Goal: Task Accomplishment & Management: Use online tool/utility

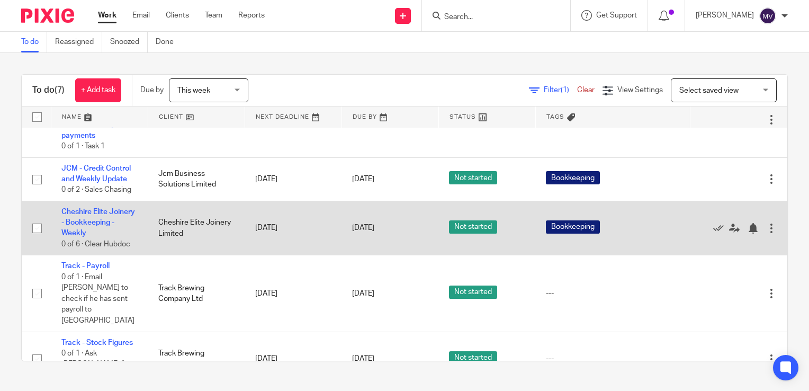
scroll to position [106, 0]
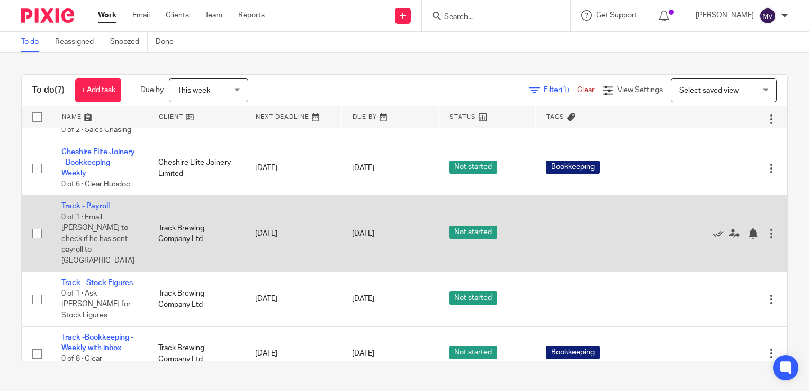
click at [81, 202] on td "Track - Payroll 0 of 1 · Email Sam to check if he has sent payroll to Alderley" at bounding box center [99, 233] width 97 height 76
click at [86, 207] on link "Track - Payroll" at bounding box center [85, 205] width 48 height 7
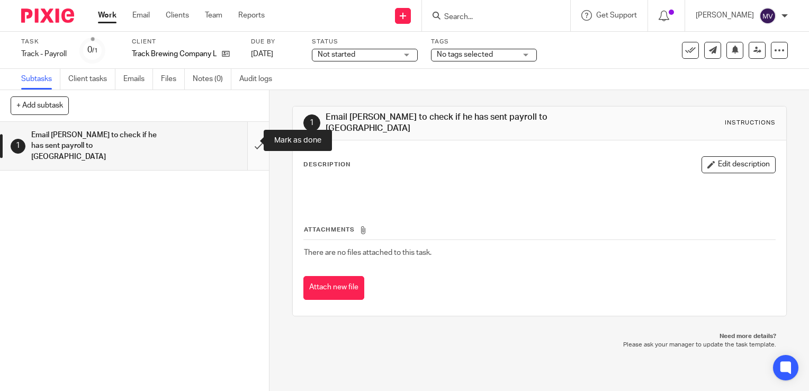
click at [243, 145] on input "submit" at bounding box center [134, 146] width 269 height 48
click at [101, 16] on link "Work" at bounding box center [107, 15] width 19 height 11
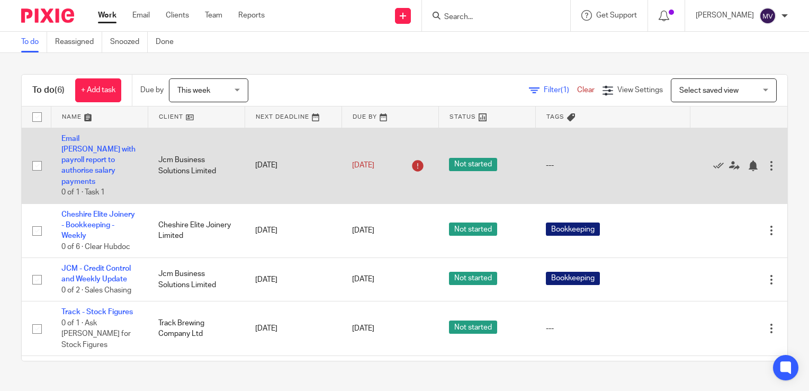
click at [84, 153] on td "Email Sara with payroll report to authorise salary payments 0 of 1 · Task 1" at bounding box center [99, 166] width 97 height 76
click at [83, 149] on link "Email [PERSON_NAME] with payroll report to authorise salary payments" at bounding box center [98, 160] width 74 height 50
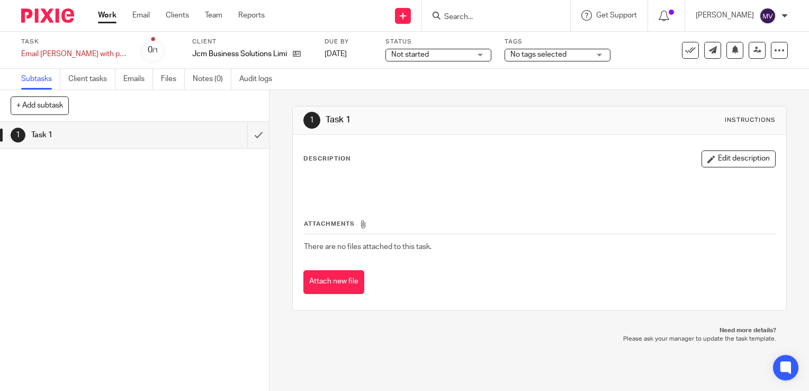
click at [542, 59] on span "No tags selected" at bounding box center [549, 54] width 79 height 11
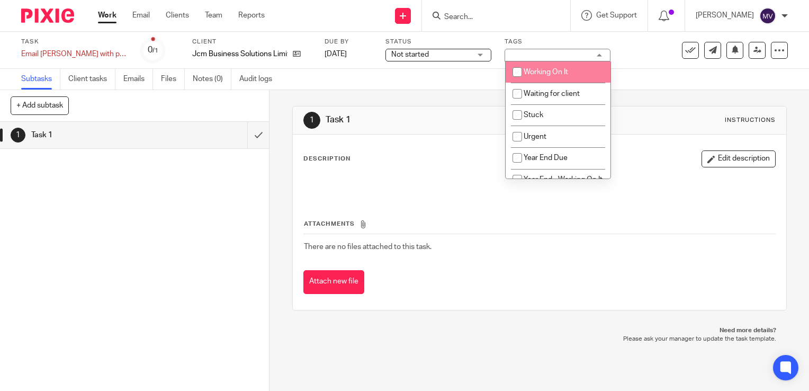
click at [445, 54] on span "Not started" at bounding box center [430, 54] width 79 height 11
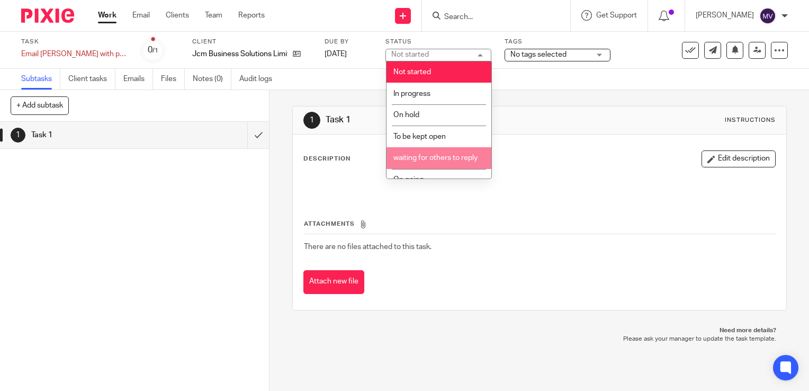
click at [434, 160] on span "waiting for others to reply" at bounding box center [435, 157] width 84 height 7
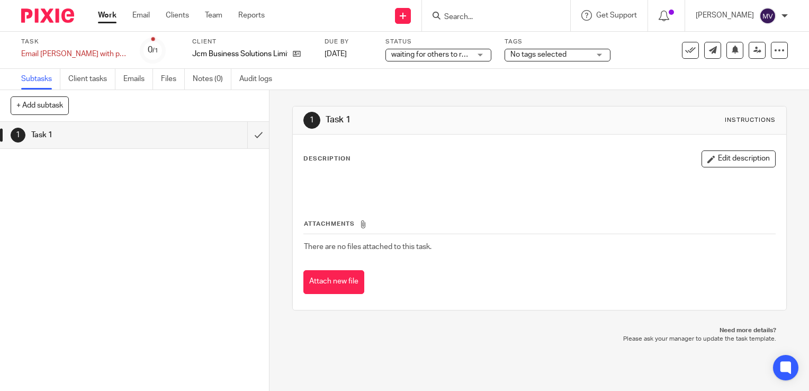
click at [536, 53] on span "No tags selected" at bounding box center [538, 54] width 56 height 7
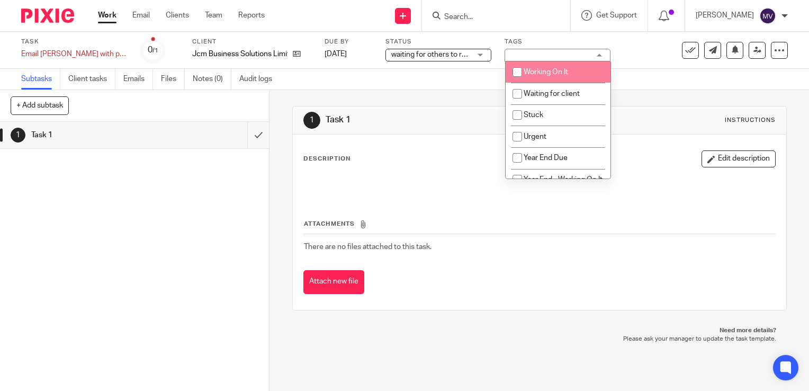
click at [544, 71] on span "Working On It" at bounding box center [545, 71] width 44 height 7
checkbox input "true"
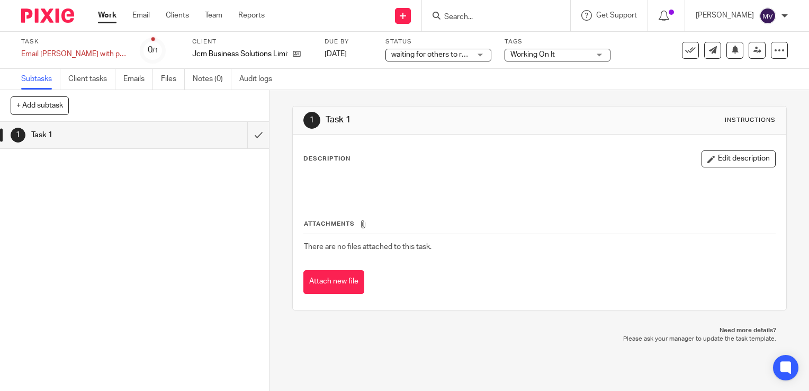
click at [109, 18] on link "Work" at bounding box center [107, 15] width 19 height 11
